Goal: Task Accomplishment & Management: Use online tool/utility

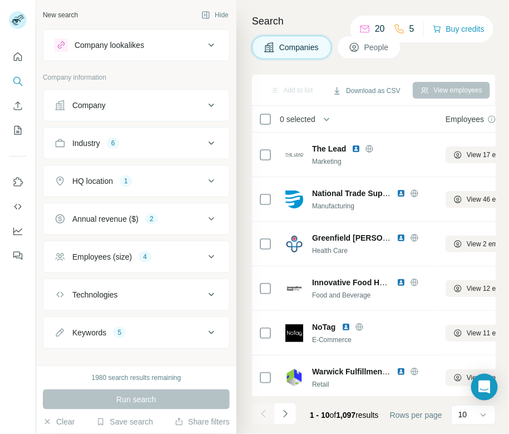
scroll to position [10, 0]
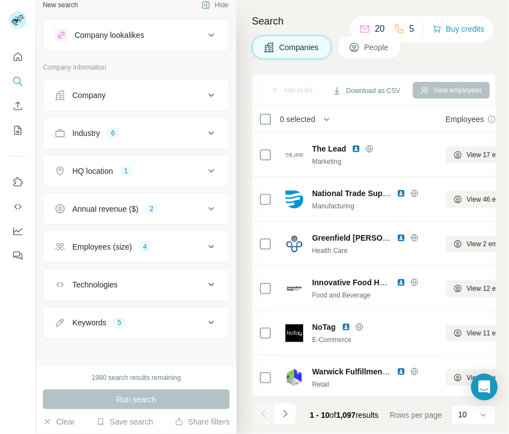
click at [140, 282] on div "Technologies" at bounding box center [130, 284] width 150 height 11
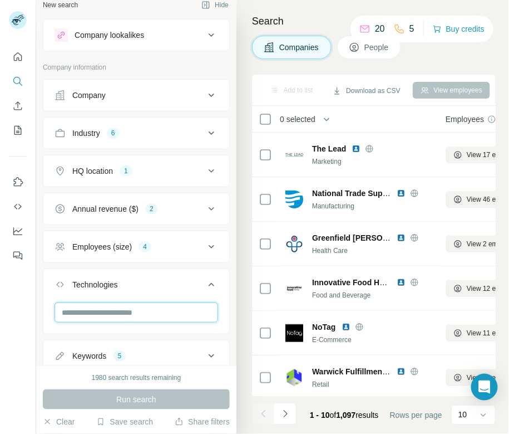
click at [121, 311] on input "text" at bounding box center [137, 312] width 164 height 20
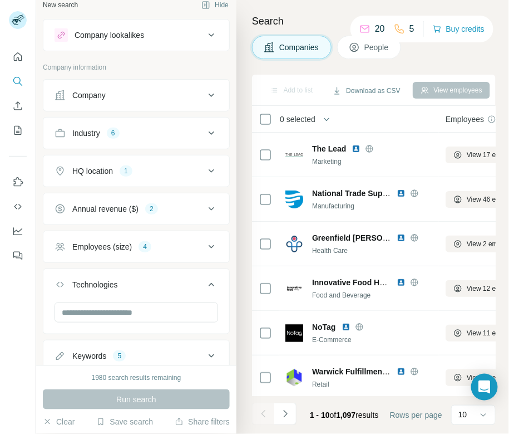
click at [243, 248] on div "Search Companies People Add to list Download as CSV View employees 0 selected C…" at bounding box center [373, 217] width 273 height 434
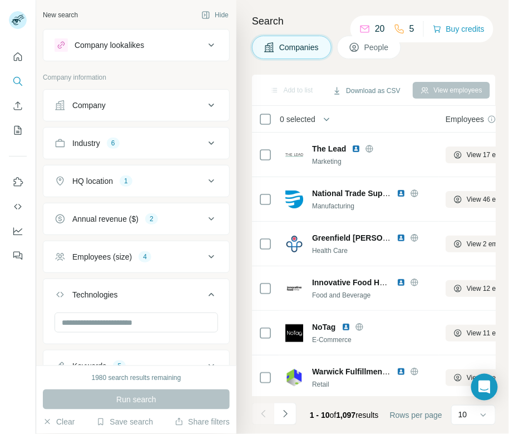
click at [149, 139] on div "Industry 6" at bounding box center [130, 143] width 150 height 11
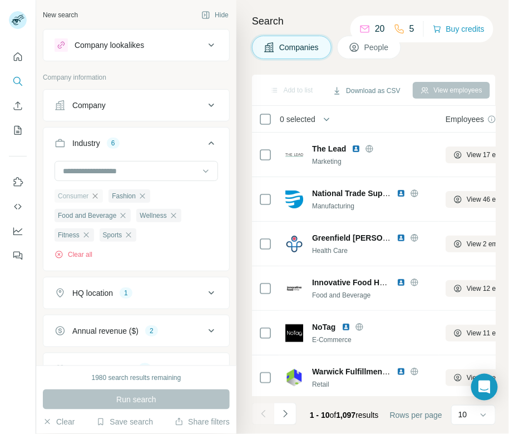
click at [97, 194] on icon "button" at bounding box center [95, 196] width 9 height 9
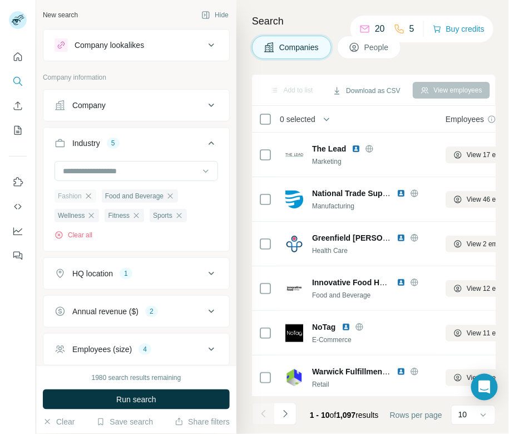
click at [89, 193] on icon "button" at bounding box center [88, 196] width 9 height 9
click at [126, 197] on icon "button" at bounding box center [123, 196] width 9 height 9
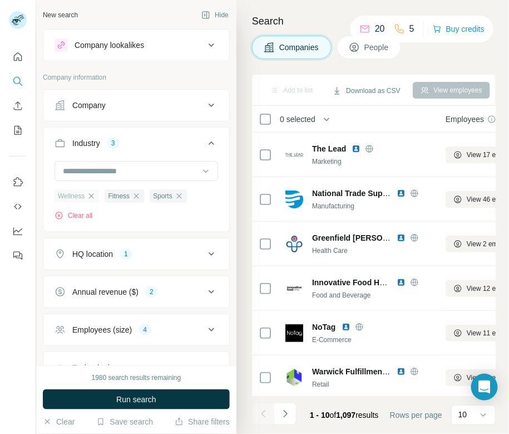
click at [93, 194] on icon "button" at bounding box center [91, 196] width 9 height 9
click at [86, 194] on icon "button" at bounding box center [86, 195] width 5 height 5
click at [86, 194] on icon "button" at bounding box center [84, 196] width 9 height 9
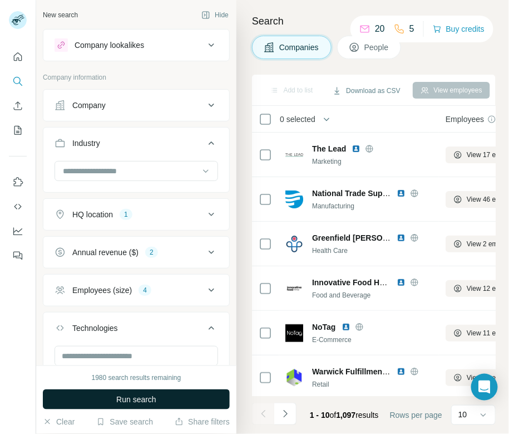
click at [127, 394] on span "Run search" at bounding box center [136, 399] width 40 height 11
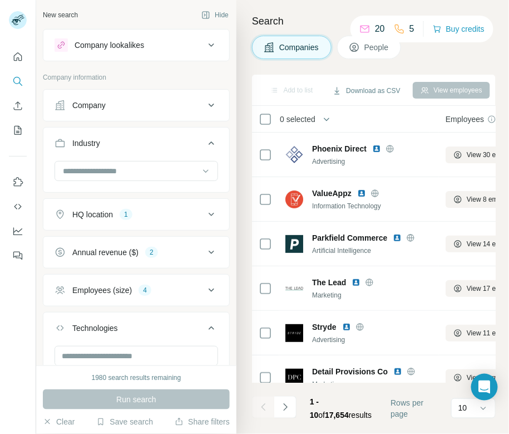
scroll to position [77, 0]
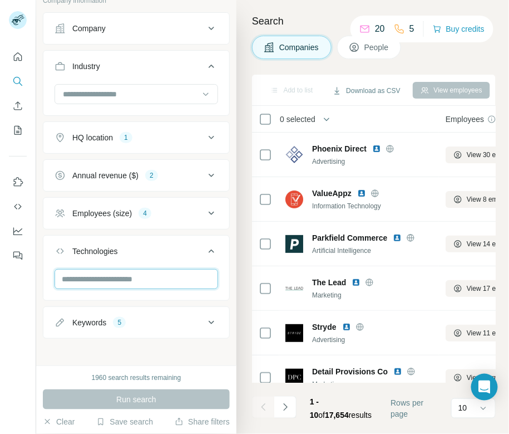
click at [117, 273] on input "text" at bounding box center [137, 279] width 164 height 20
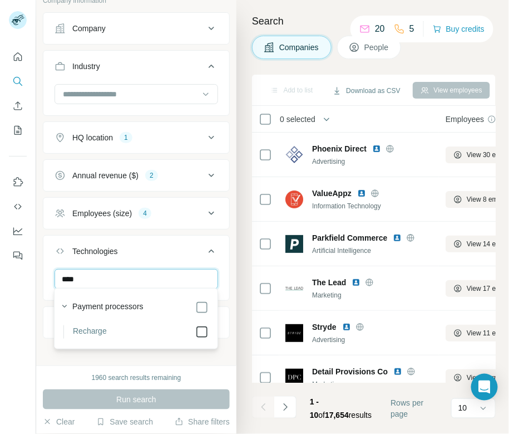
type input "****"
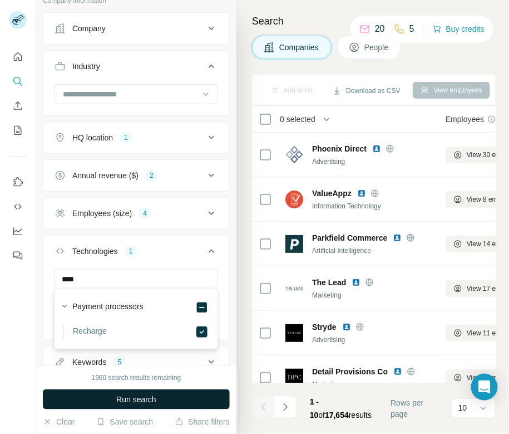
click at [146, 395] on span "Run search" at bounding box center [136, 399] width 40 height 11
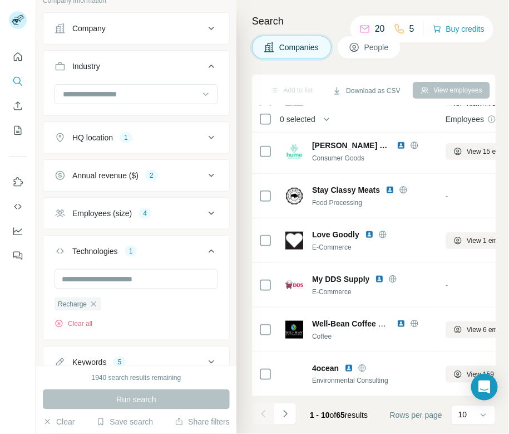
scroll to position [117, 0]
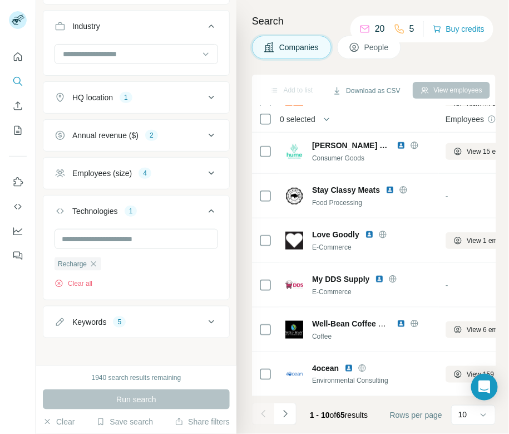
click at [181, 316] on div "Keywords 5" at bounding box center [130, 321] width 150 height 11
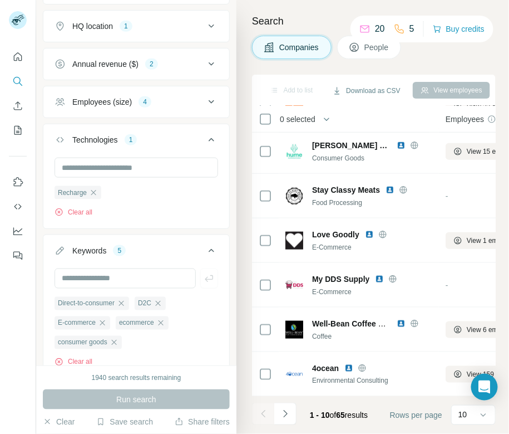
scroll to position [229, 0]
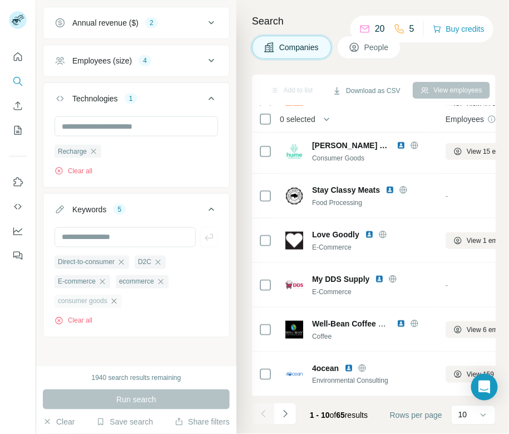
click at [116, 301] on icon "button" at bounding box center [114, 301] width 9 height 9
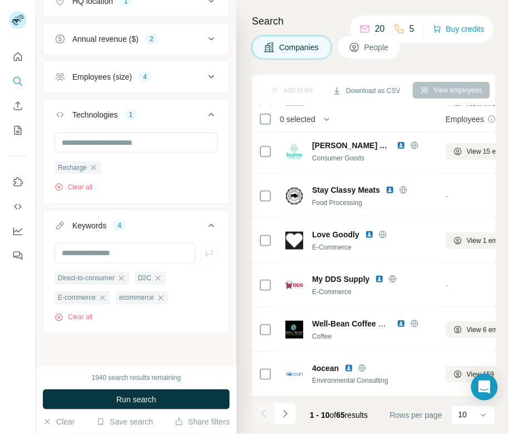
scroll to position [209, 0]
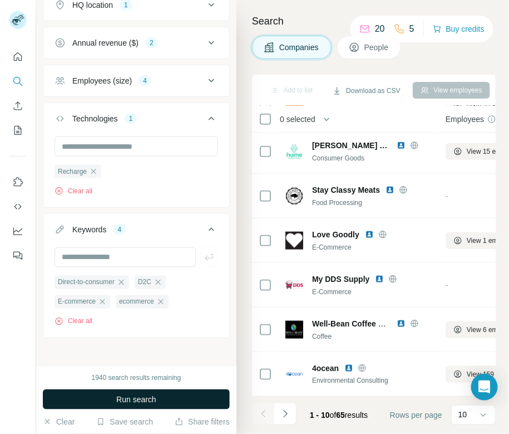
click at [119, 401] on span "Run search" at bounding box center [136, 399] width 40 height 11
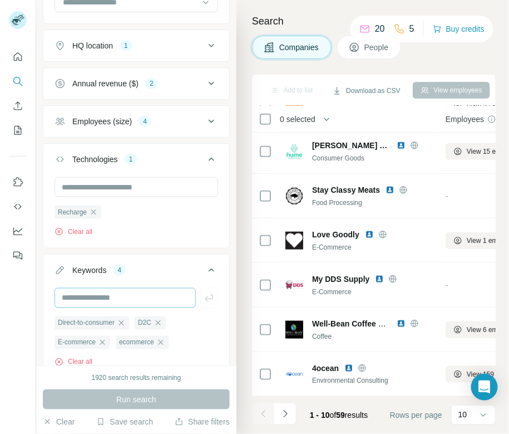
scroll to position [154, 0]
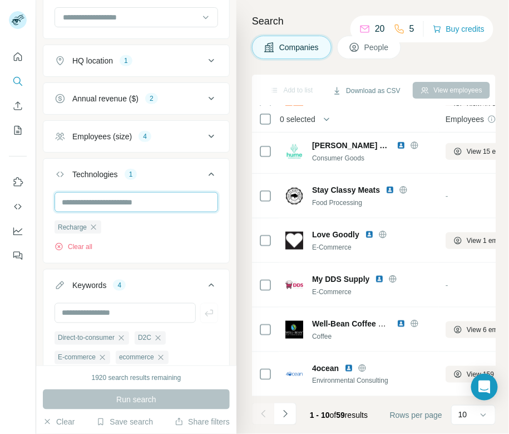
click at [125, 199] on input "text" at bounding box center [137, 202] width 164 height 20
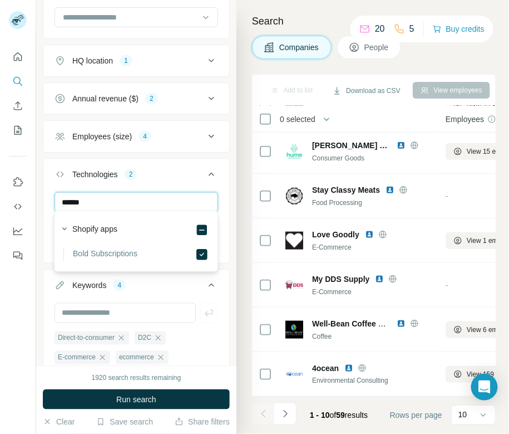
click at [104, 204] on input "******" at bounding box center [137, 202] width 164 height 20
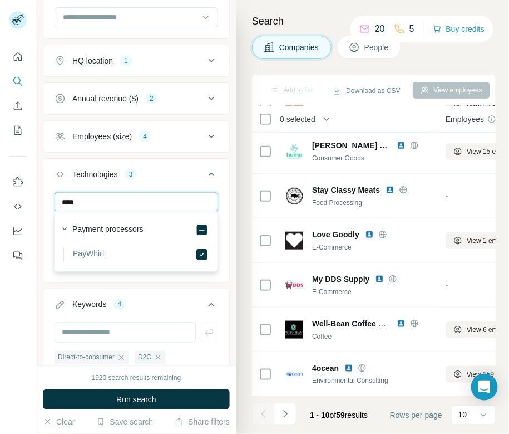
click at [100, 200] on input "****" at bounding box center [137, 202] width 164 height 20
type input "****"
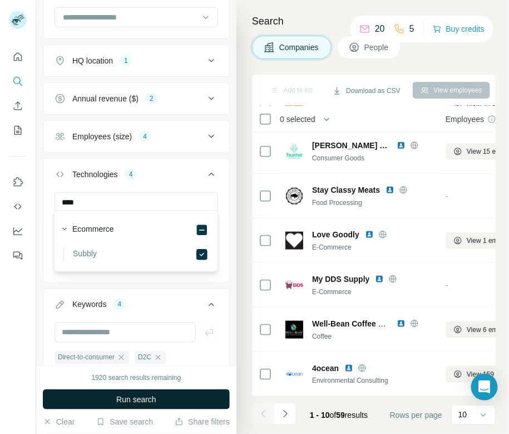
click at [117, 400] on span "Run search" at bounding box center [136, 399] width 40 height 11
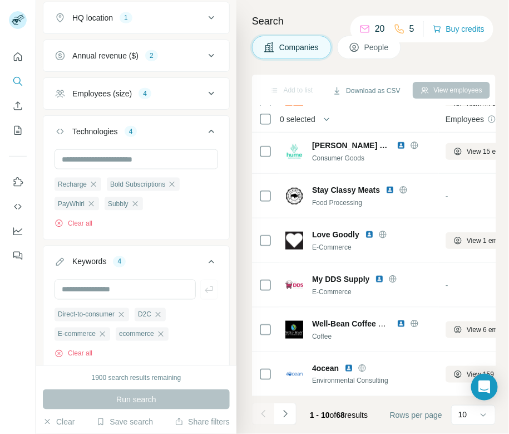
scroll to position [229, 0]
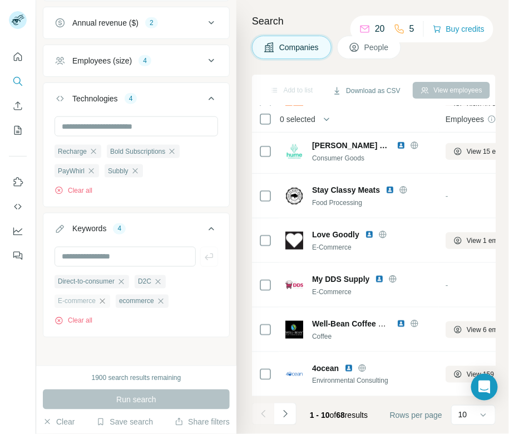
click at [105, 300] on icon "button" at bounding box center [102, 301] width 9 height 9
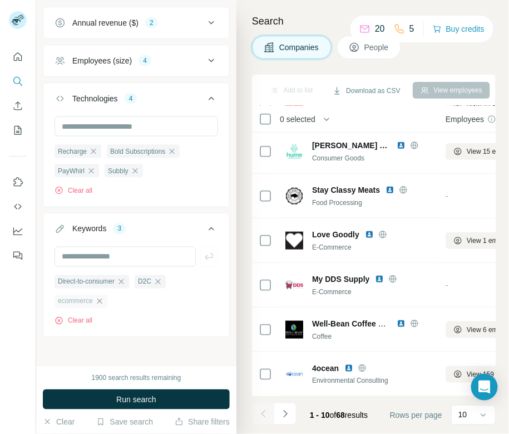
click at [104, 297] on icon "button" at bounding box center [99, 301] width 9 height 9
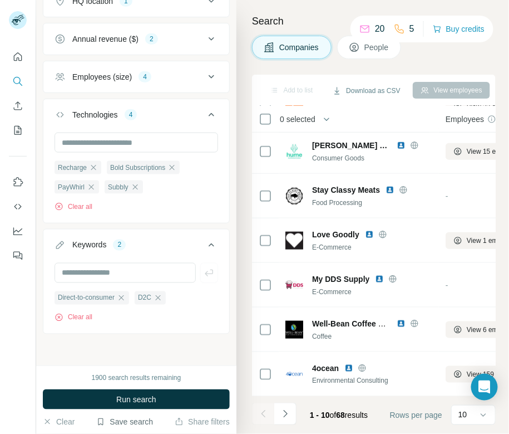
scroll to position [209, 0]
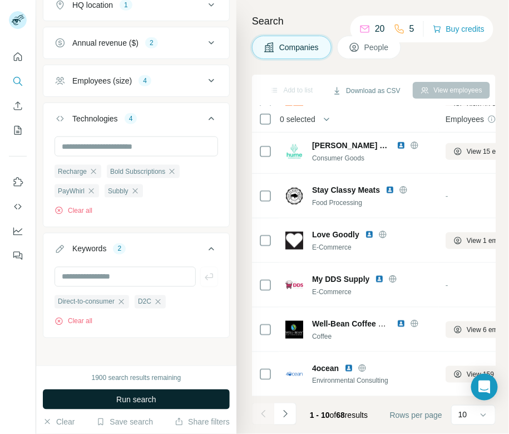
click at [112, 405] on button "Run search" at bounding box center [136, 399] width 187 height 20
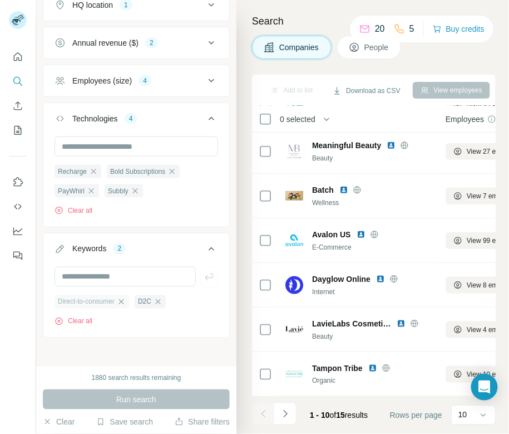
click at [124, 299] on icon "button" at bounding box center [121, 301] width 5 height 5
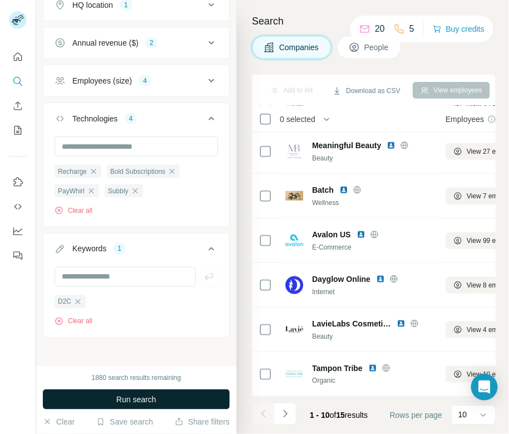
click at [112, 399] on button "Run search" at bounding box center [136, 399] width 187 height 20
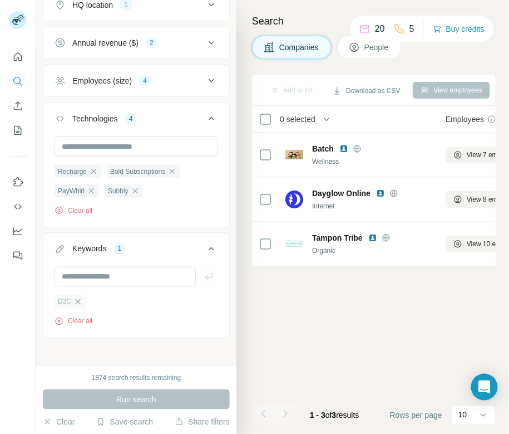
click at [80, 297] on icon "button" at bounding box center [77, 301] width 9 height 9
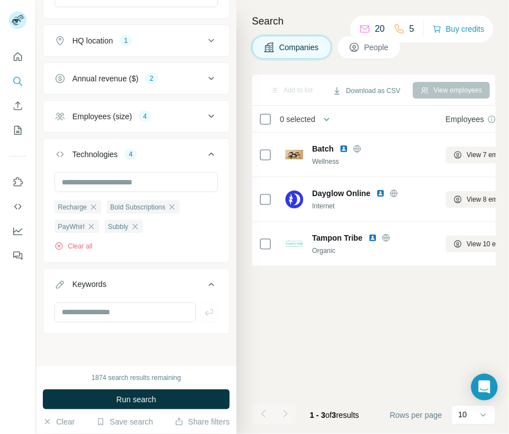
scroll to position [170, 0]
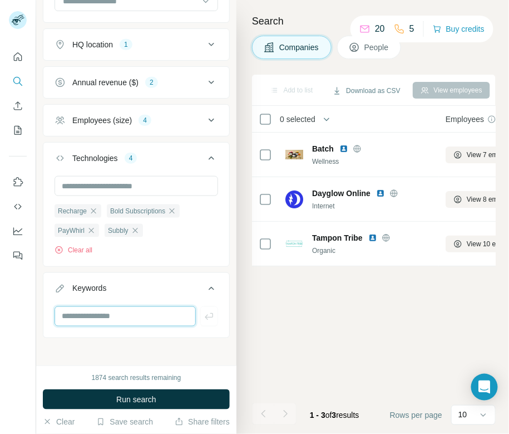
click at [85, 307] on input "text" at bounding box center [125, 316] width 141 height 20
type input "*********"
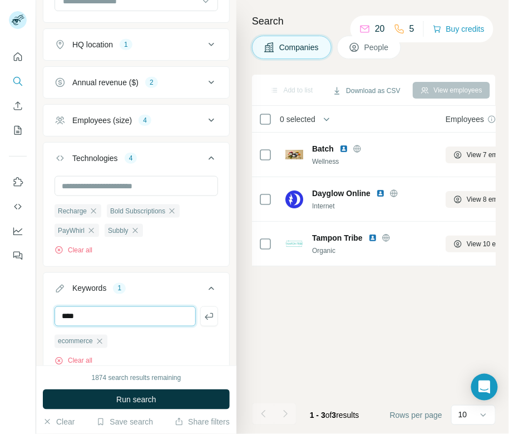
type input "****"
type input "**********"
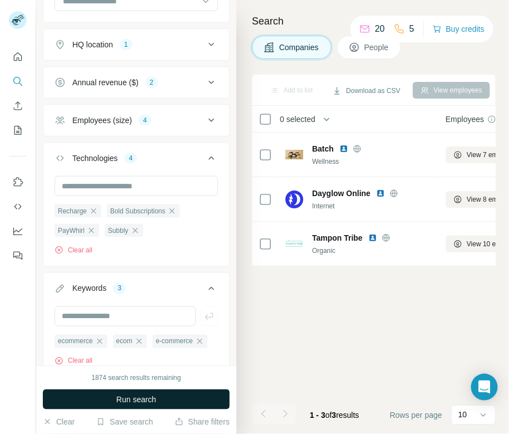
click at [97, 403] on button "Run search" at bounding box center [136, 399] width 187 height 20
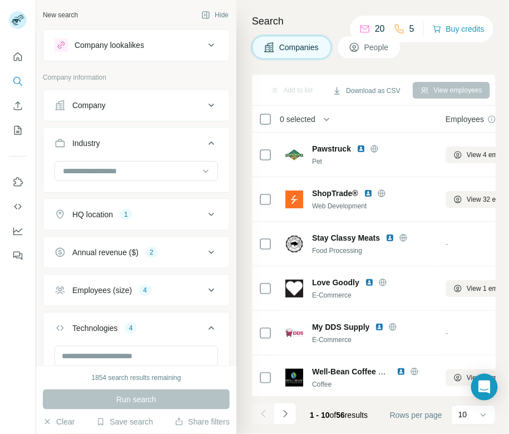
click at [129, 54] on button "Company lookalikes" at bounding box center [136, 45] width 186 height 27
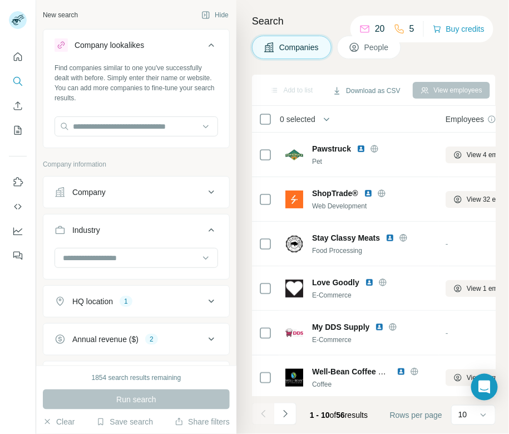
click at [131, 48] on div "Company lookalikes" at bounding box center [110, 45] width 70 height 11
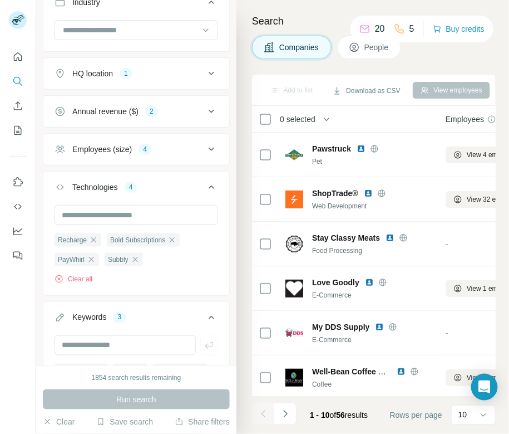
scroll to position [143, 0]
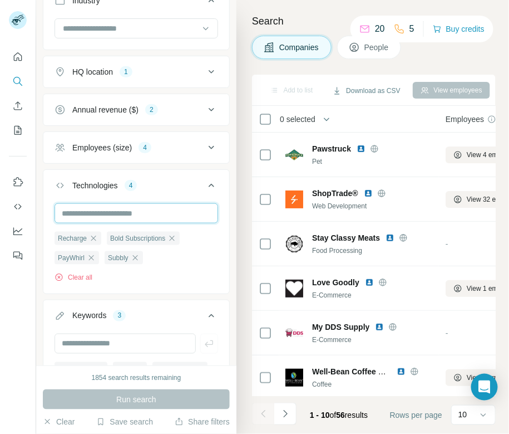
click at [116, 214] on input "text" at bounding box center [137, 213] width 164 height 20
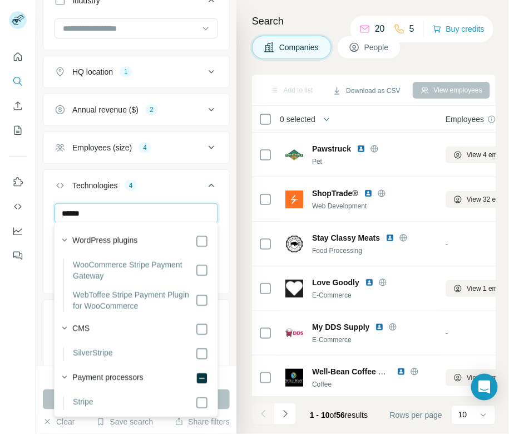
scroll to position [3, 0]
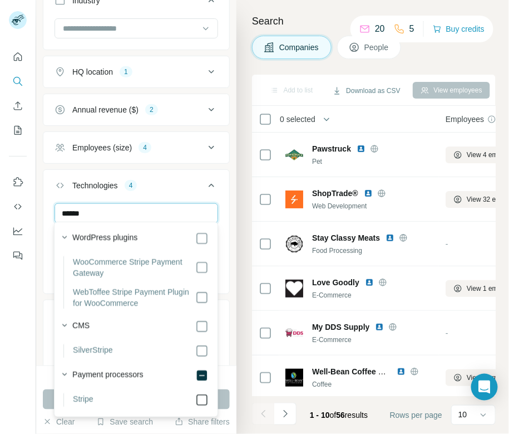
type input "******"
click at [203, 405] on icon at bounding box center [201, 399] width 13 height 13
click at [225, 400] on button "Run search" at bounding box center [136, 399] width 187 height 20
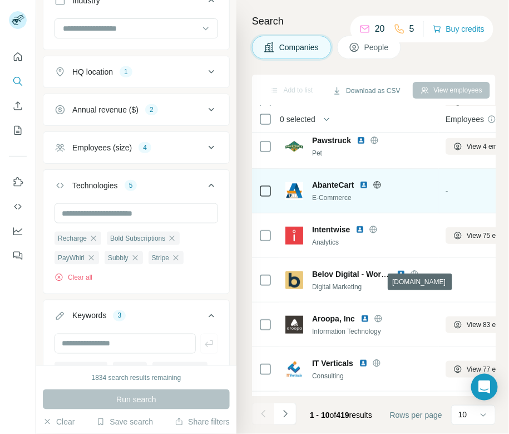
scroll to position [151, 0]
